Goal: Task Accomplishment & Management: Manage account settings

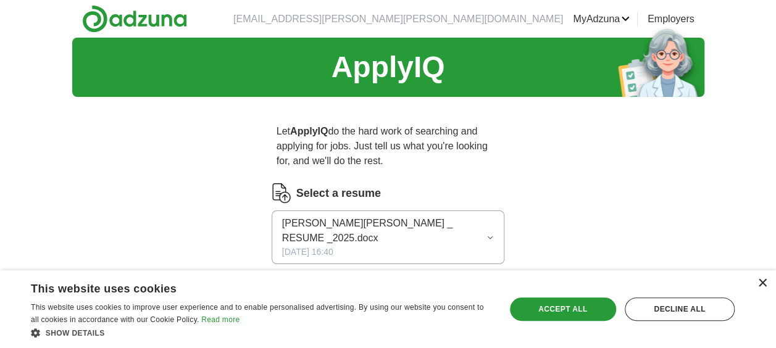
click at [762, 283] on div "×" at bounding box center [761, 283] width 9 height 9
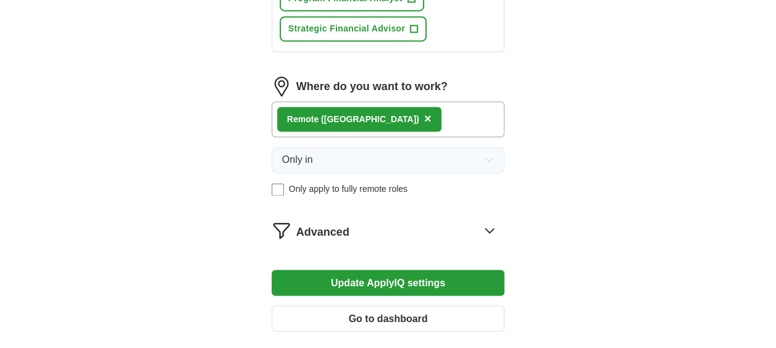
scroll to position [944, 0]
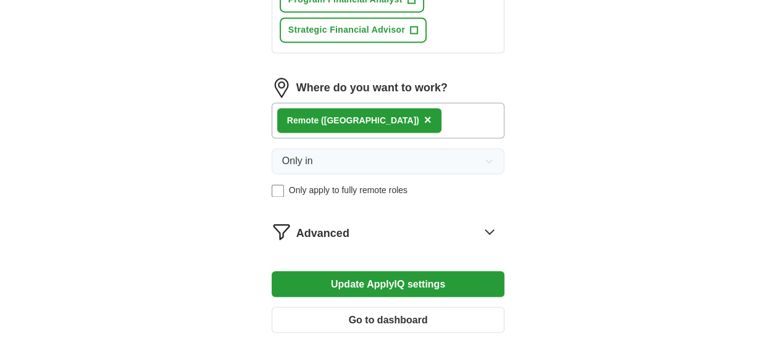
click at [492, 222] on icon at bounding box center [489, 232] width 20 height 20
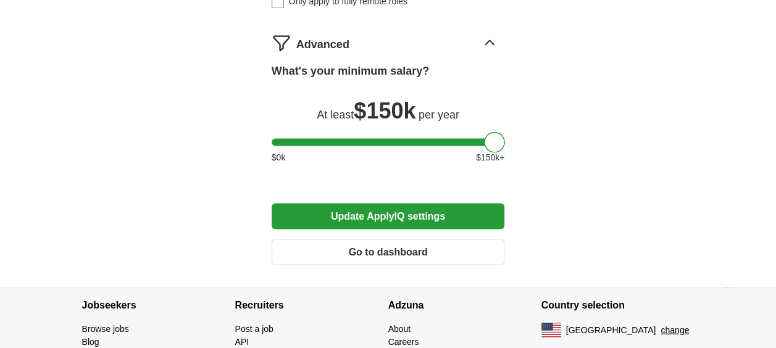
scroll to position [1134, 0]
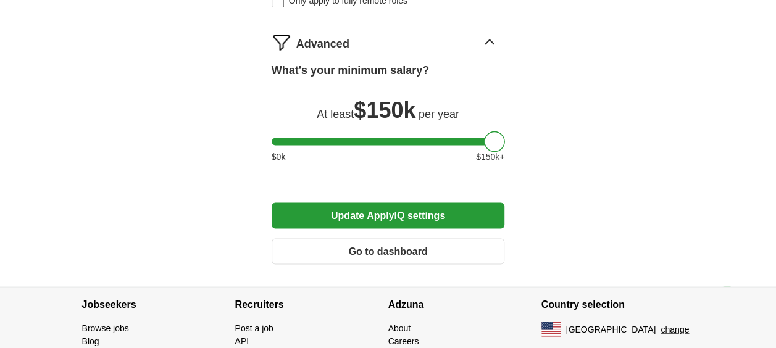
click at [484, 202] on button "Update ApplyIQ settings" at bounding box center [388, 215] width 233 height 26
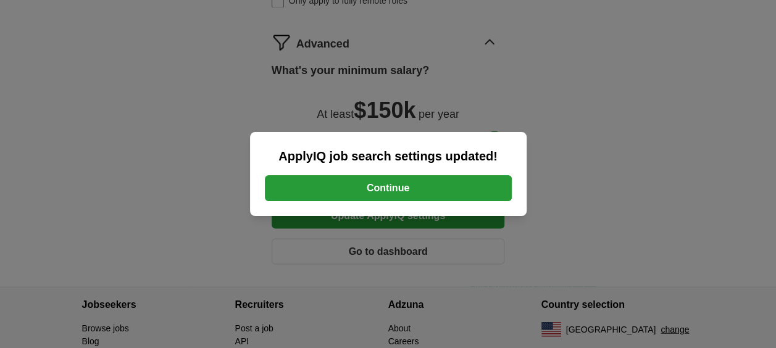
click at [493, 185] on button "Continue" at bounding box center [388, 188] width 247 height 26
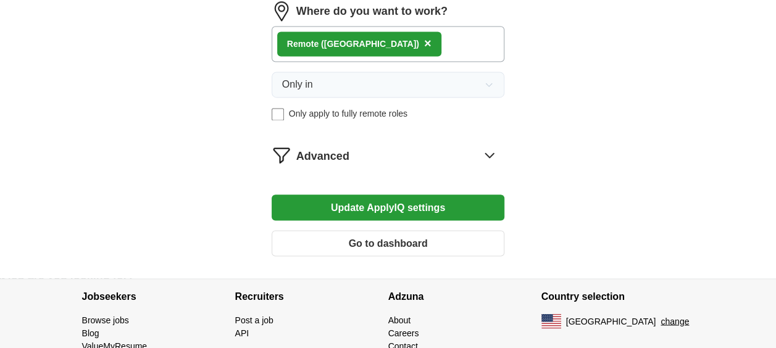
scroll to position [960, 0]
click at [476, 194] on button "Update ApplyIQ settings" at bounding box center [388, 207] width 233 height 26
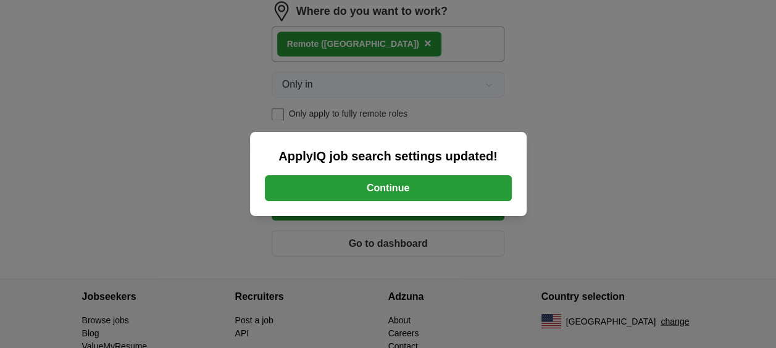
click at [484, 196] on button "Continue" at bounding box center [388, 188] width 247 height 26
